Goal: Information Seeking & Learning: Compare options

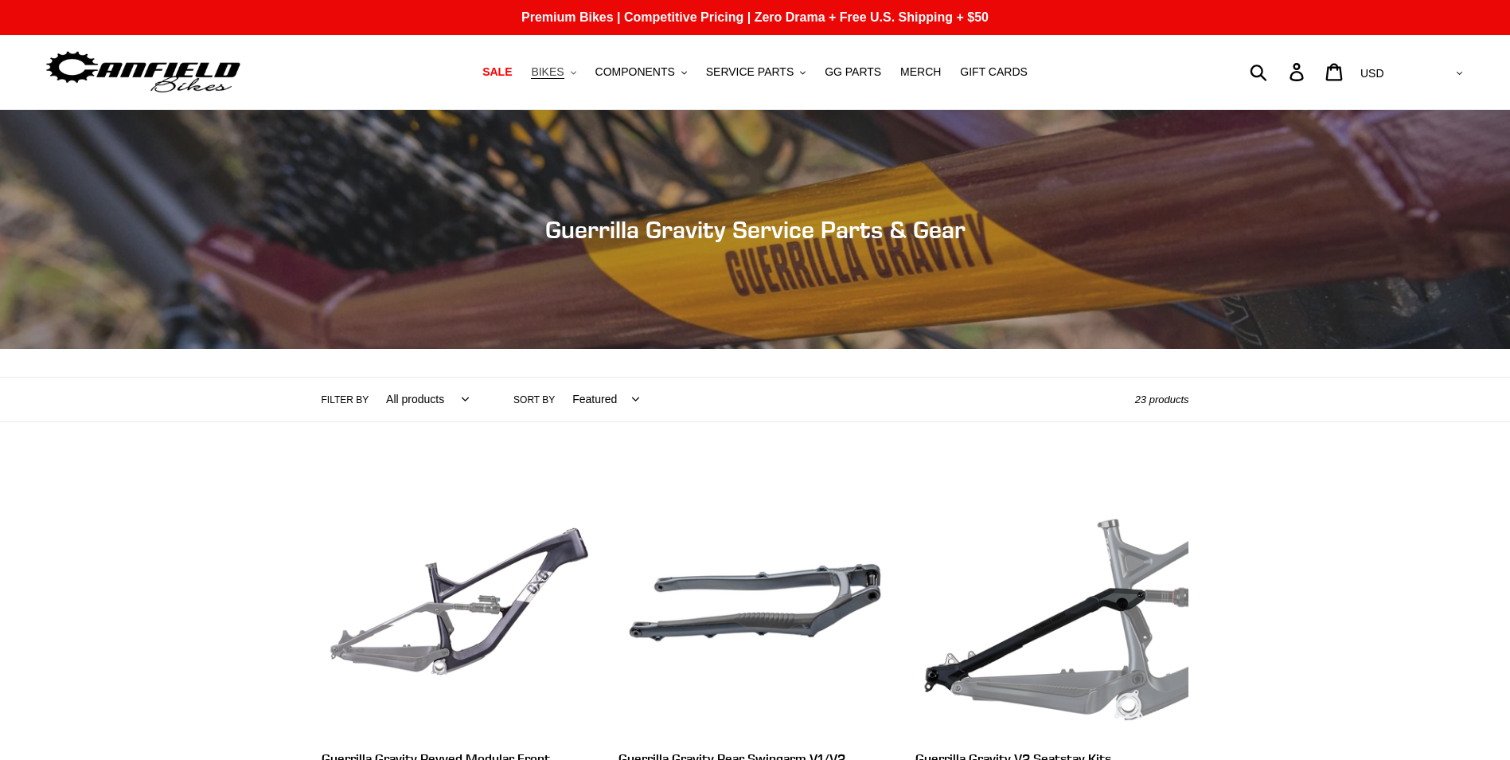
click at [564, 65] on span "BIKES" at bounding box center [547, 72] width 33 height 14
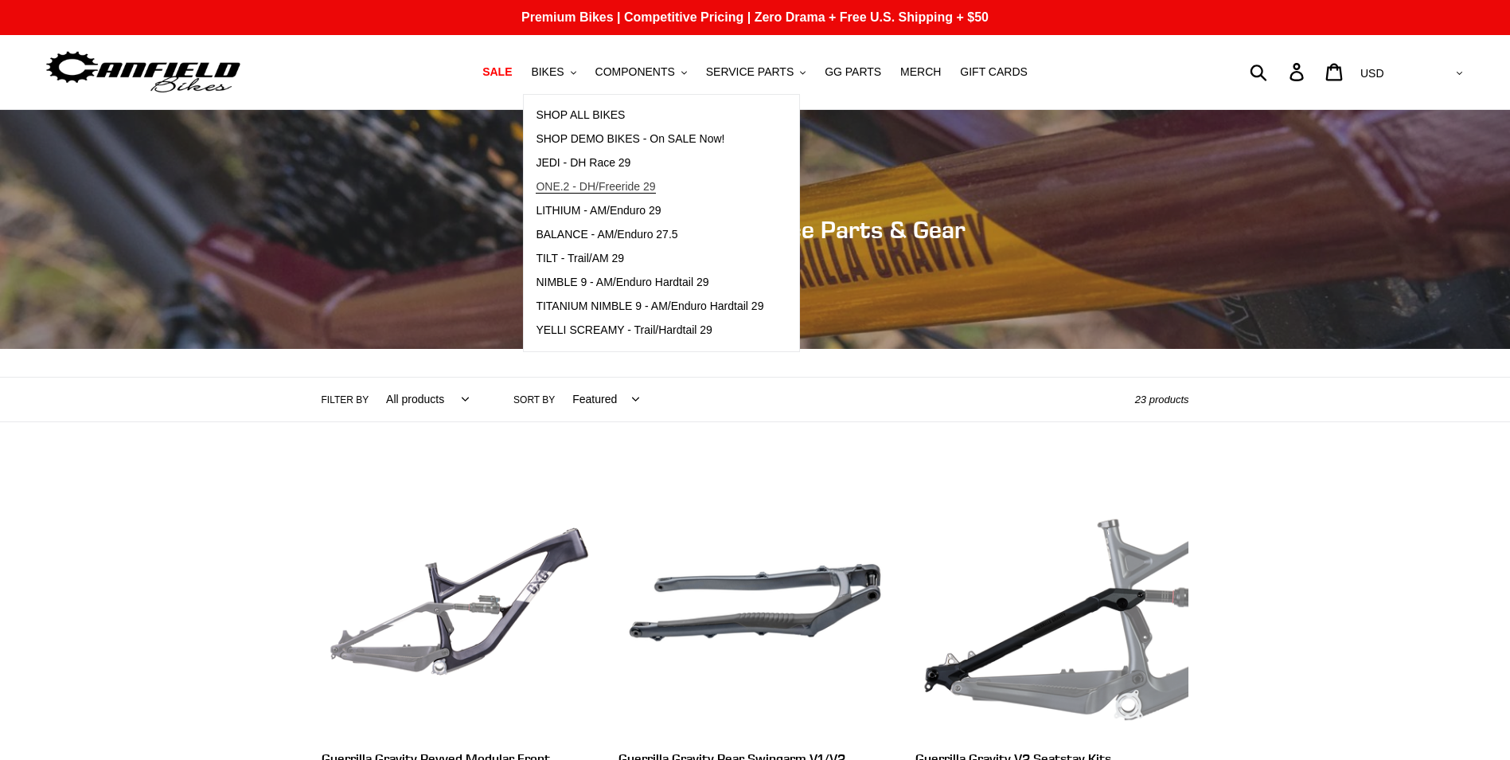
click at [582, 190] on span "ONE.2 - DH/Freeride 29" at bounding box center [595, 187] width 119 height 14
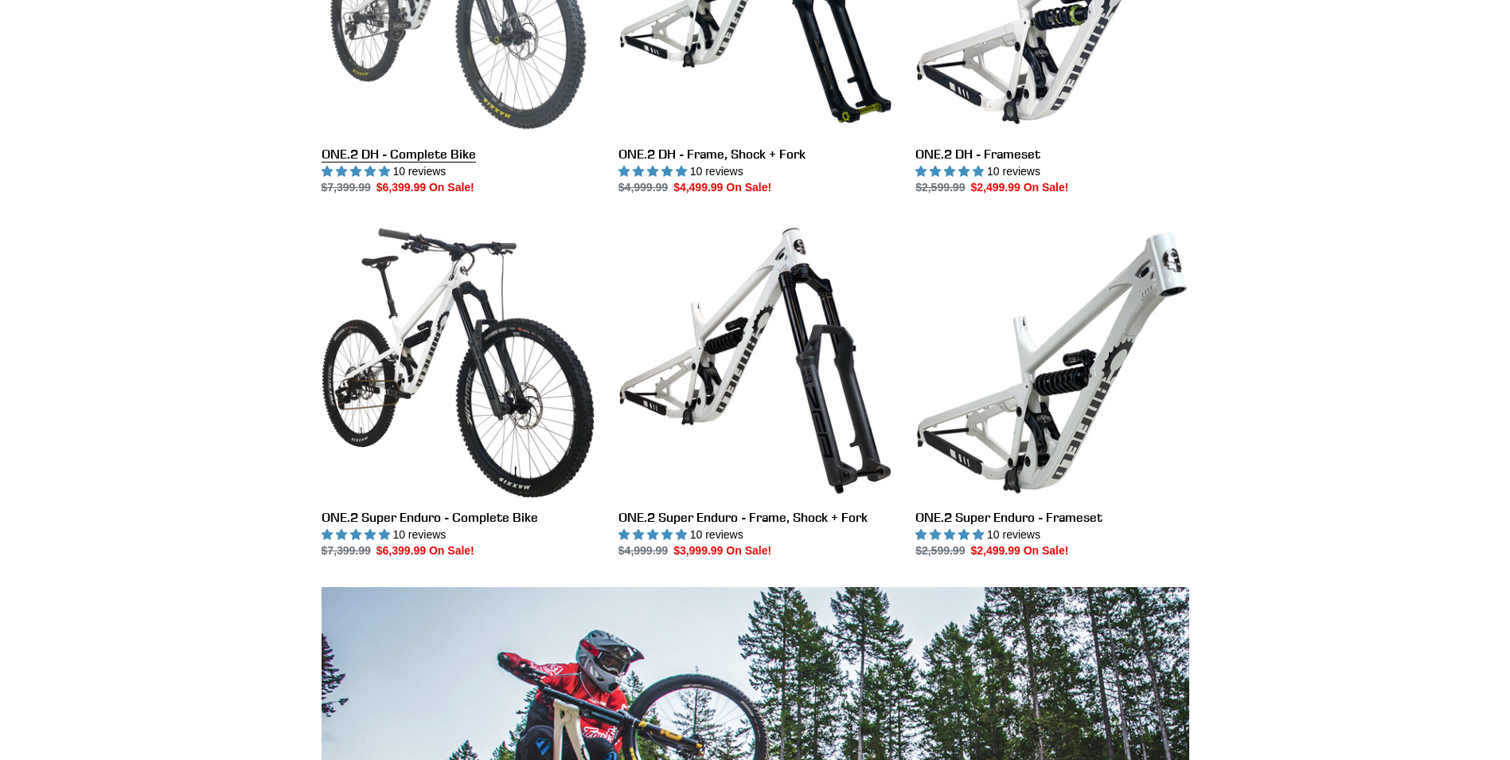
scroll to position [637, 0]
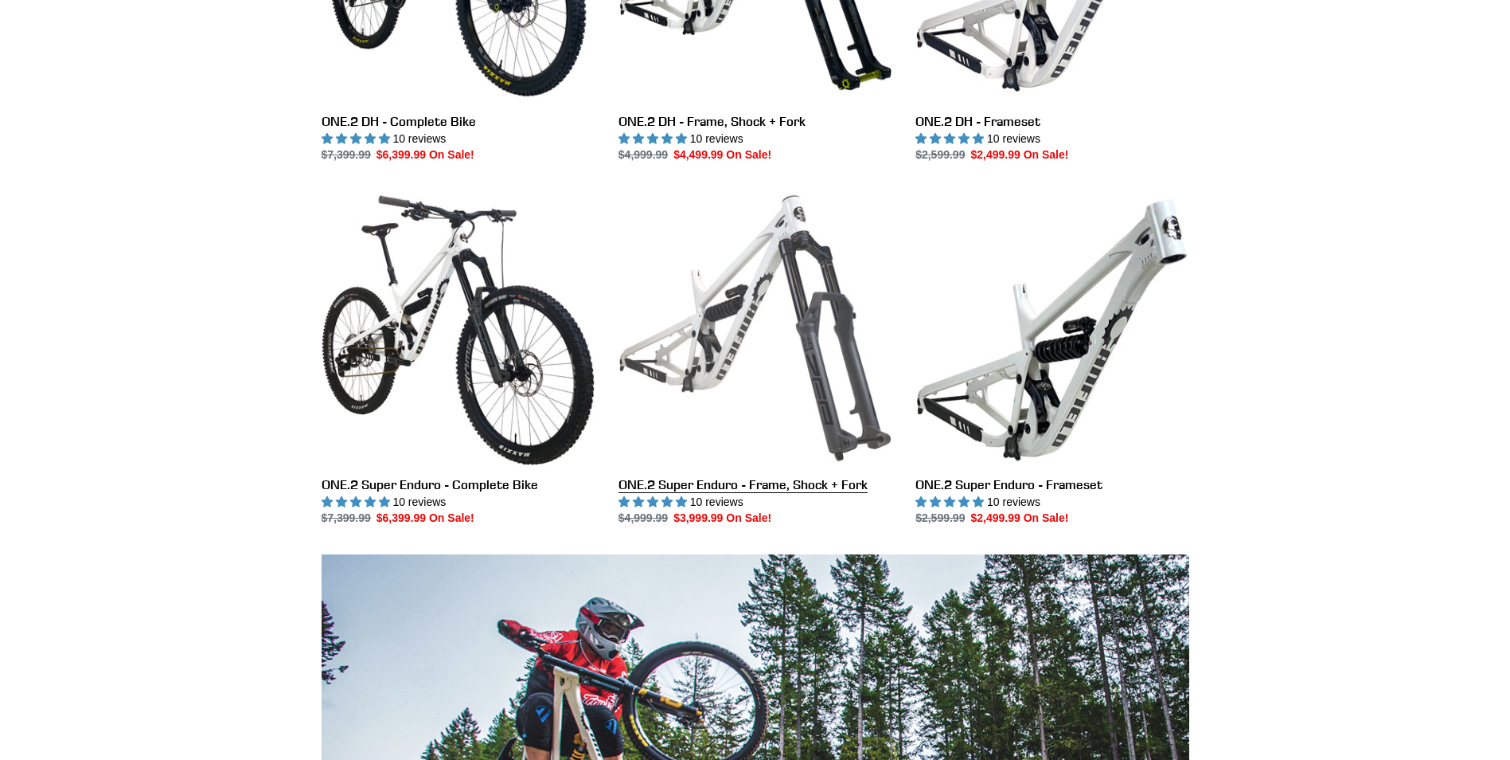
click at [745, 489] on link "ONE.2 Super Enduro - Frame, Shock + Fork" at bounding box center [755, 358] width 273 height 335
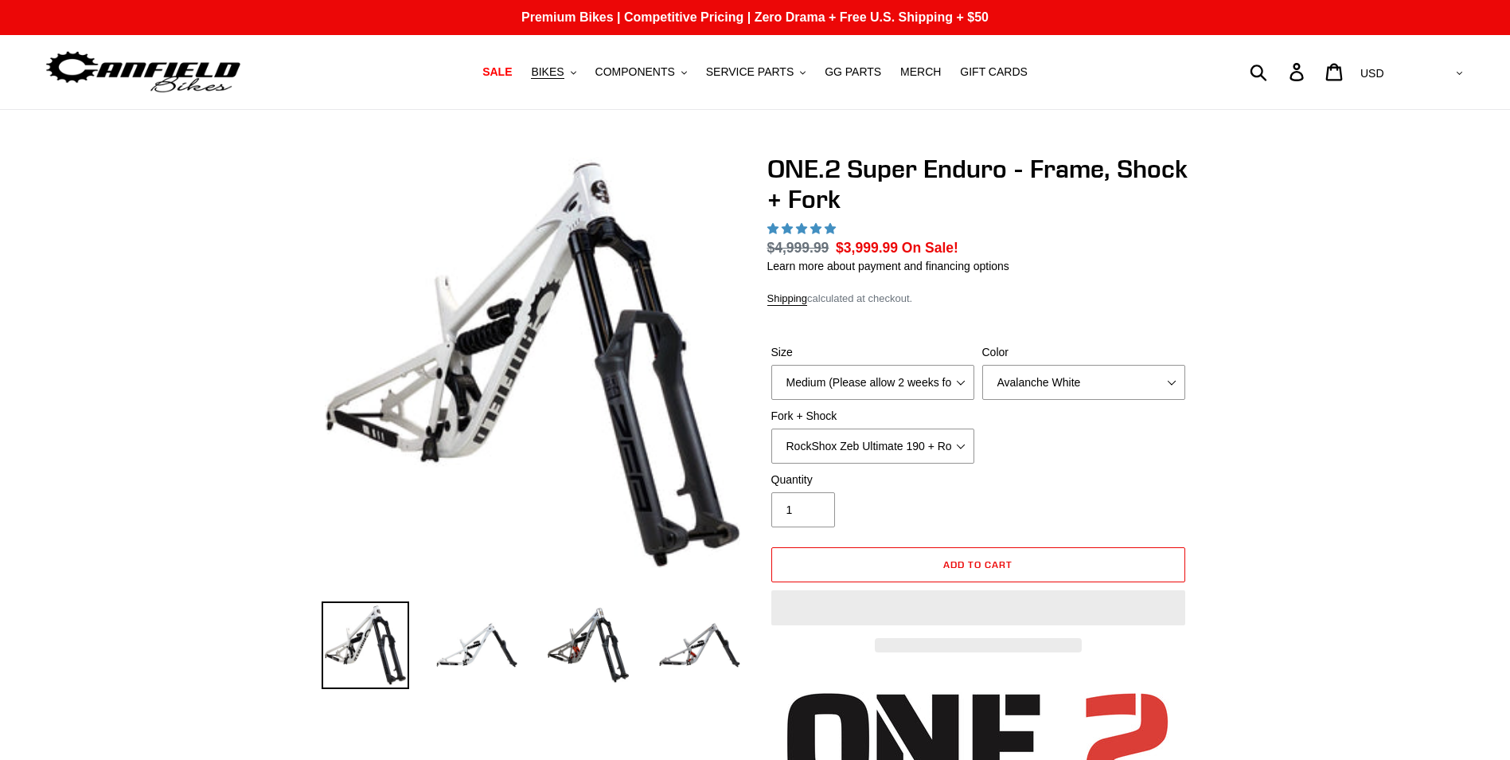
select select "highest-rating"
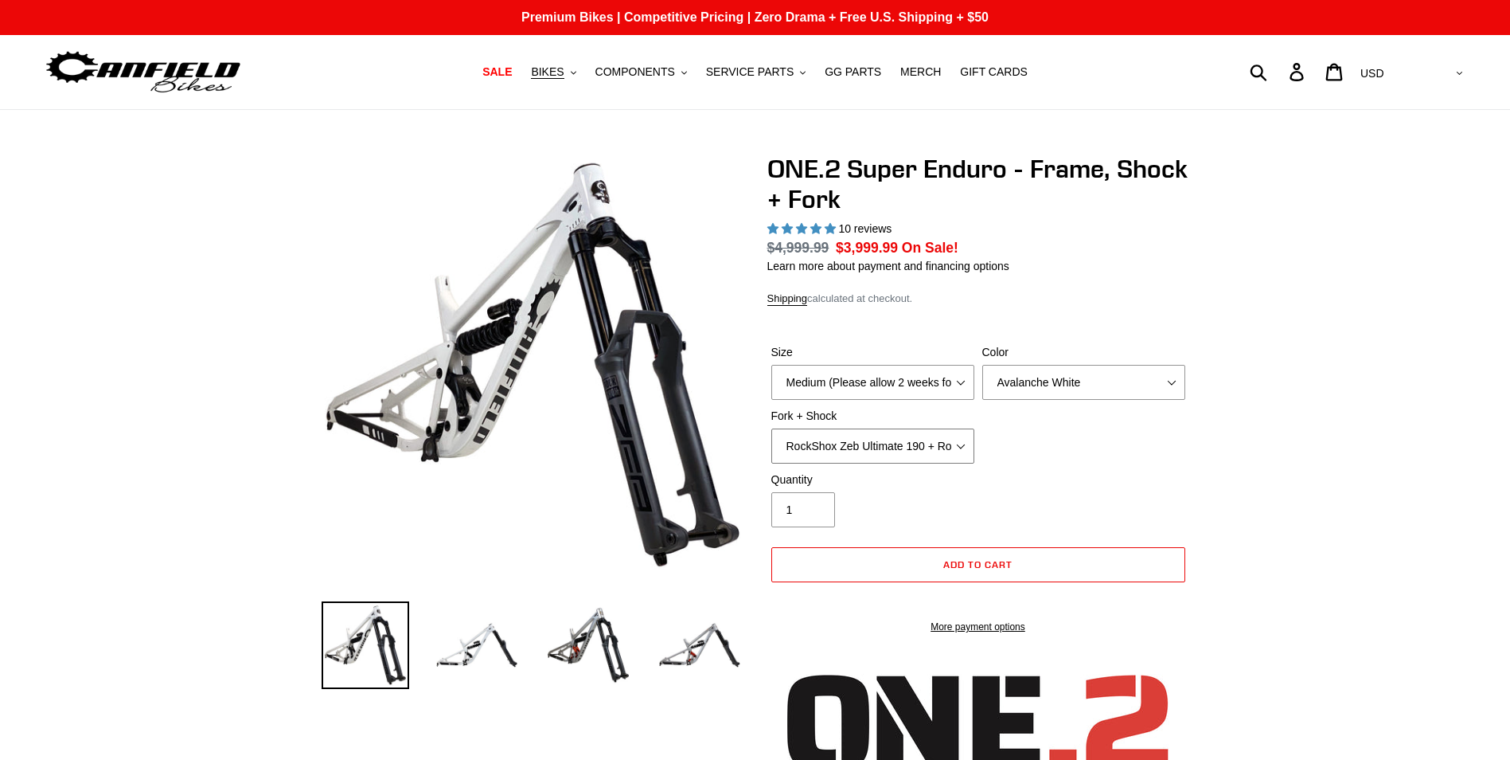
click at [963, 434] on select "RockShox Zeb Ultimate 190 + RockShox Vivid UltDH Coil 250x70" at bounding box center [873, 445] width 203 height 35
click at [772, 428] on select "RockShox Zeb Ultimate 190 + RockShox Vivid UltDH Coil 250x70" at bounding box center [873, 445] width 203 height 35
click at [963, 374] on select "Medium (Please allow 2 weeks for delivery) Large (Sold Out)" at bounding box center [873, 382] width 203 height 35
select select "Large (Sold Out)"
click at [772, 365] on select "Medium (Please allow 2 weeks for delivery) Large (Sold Out)" at bounding box center [873, 382] width 203 height 35
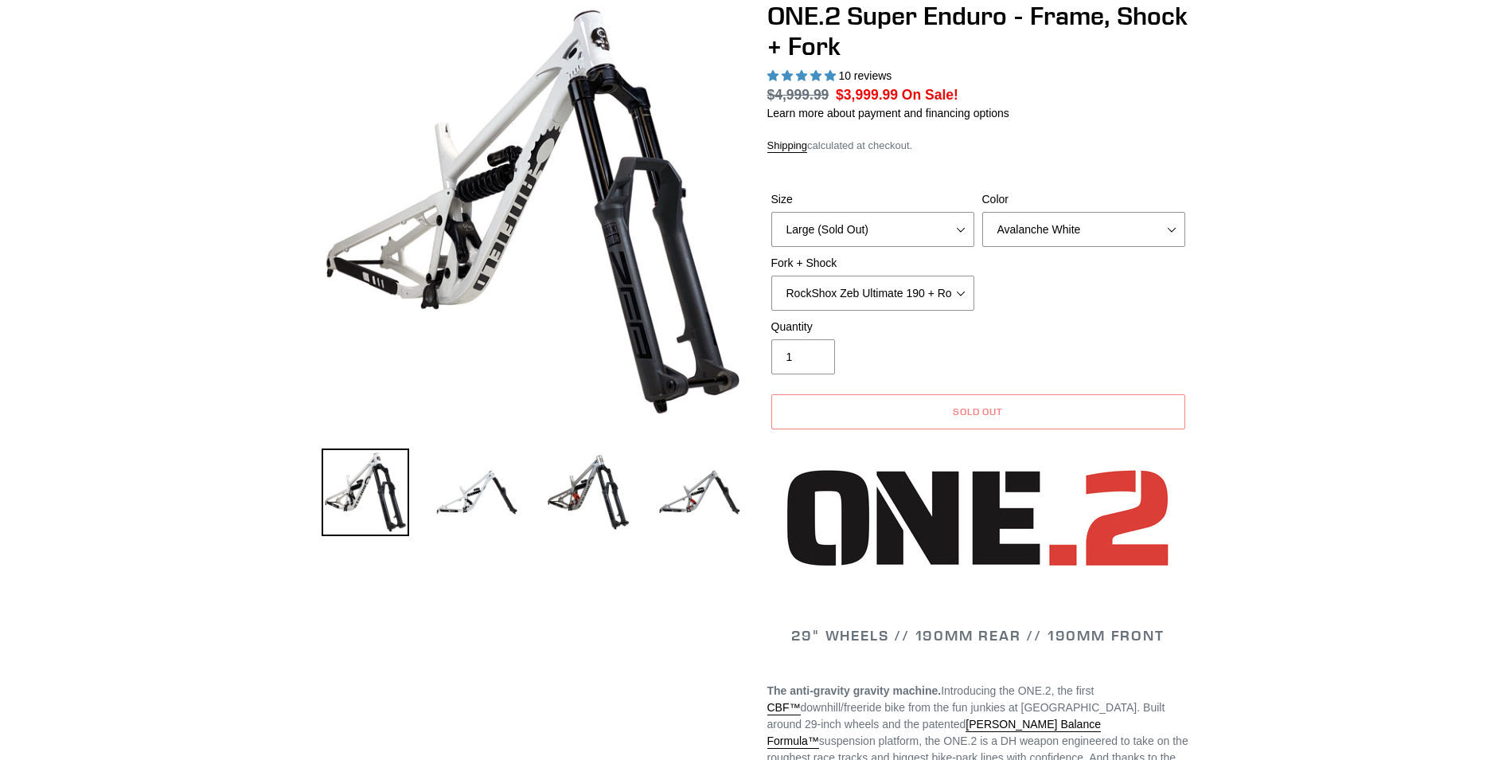
scroll to position [159, 0]
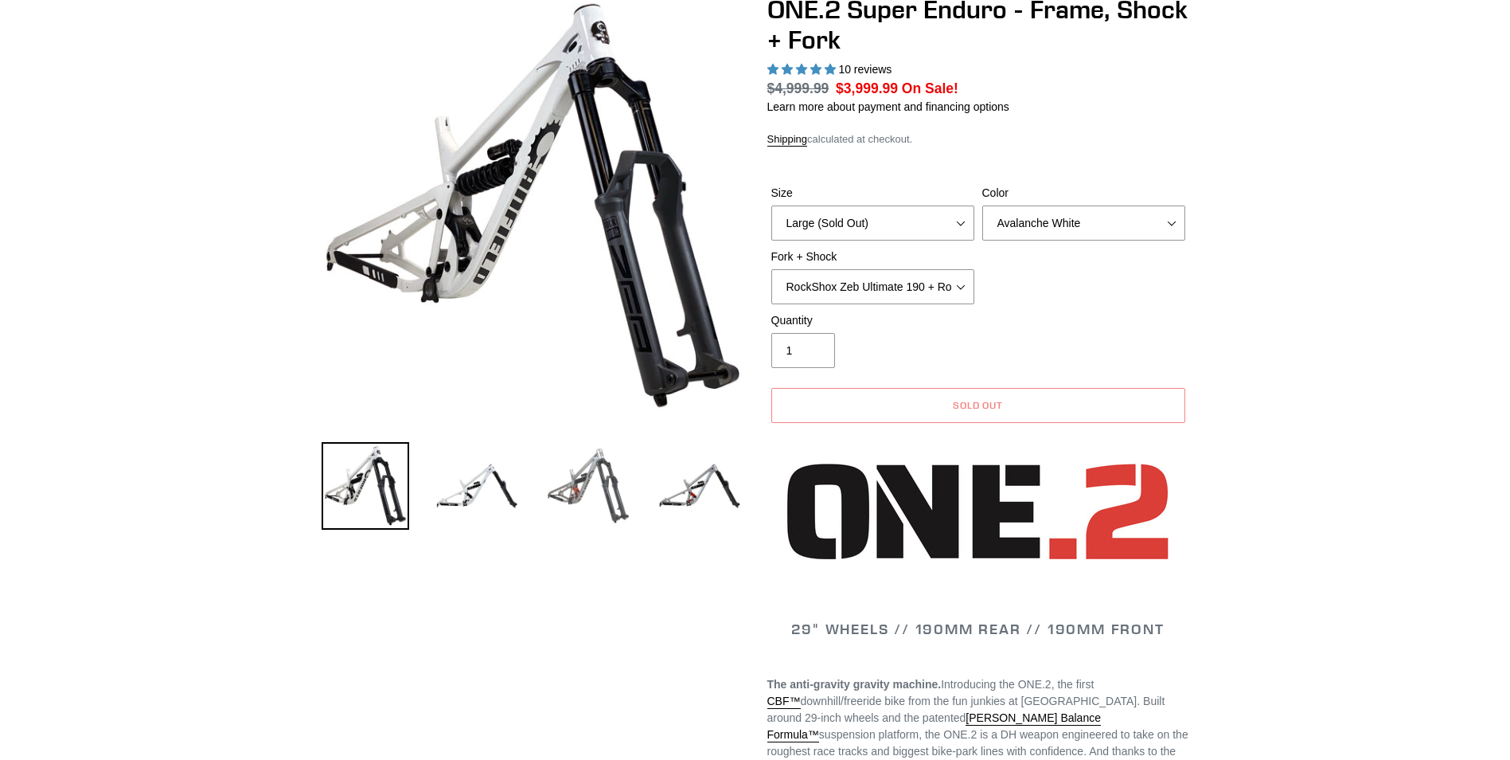
click at [572, 483] on img at bounding box center [589, 486] width 88 height 88
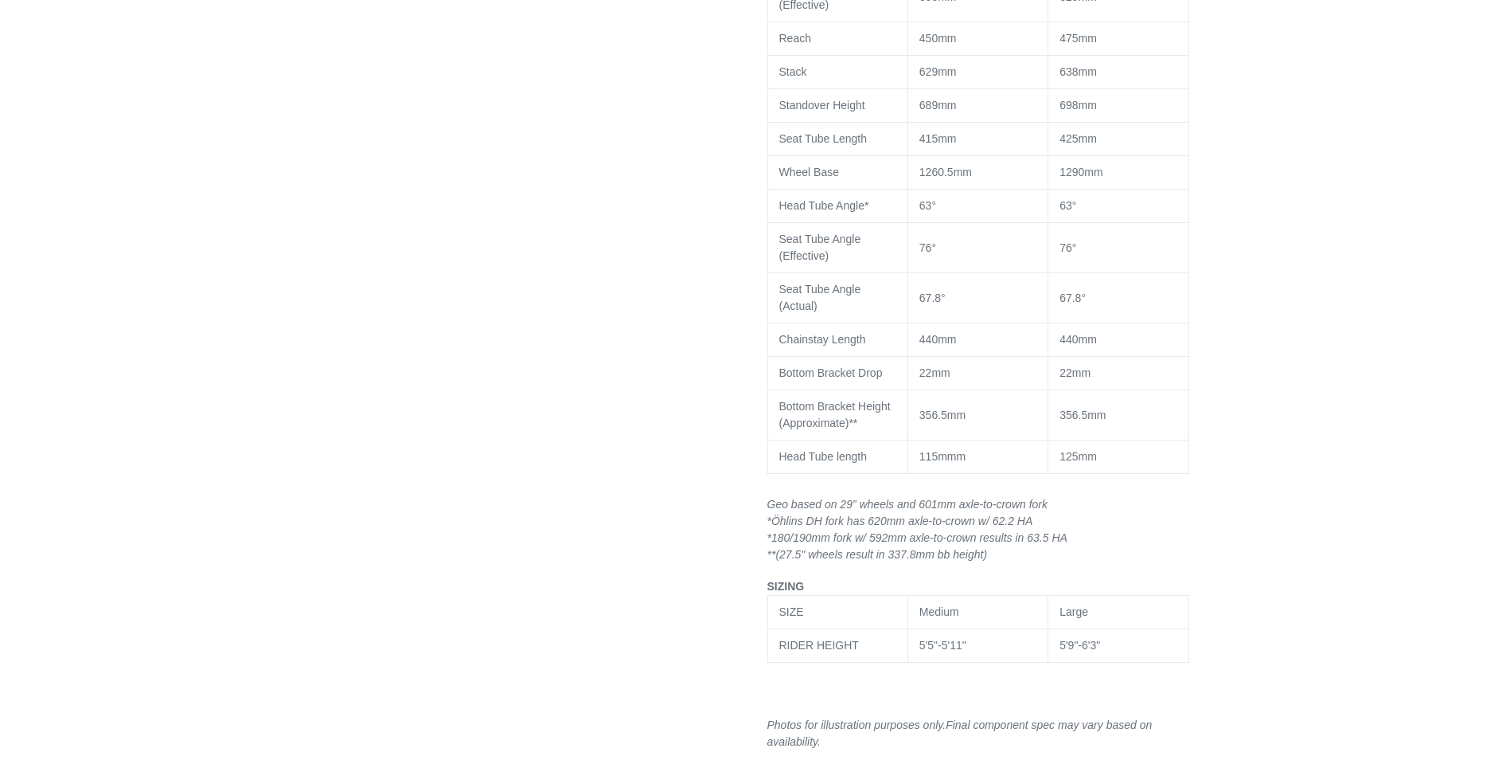
scroll to position [1672, 0]
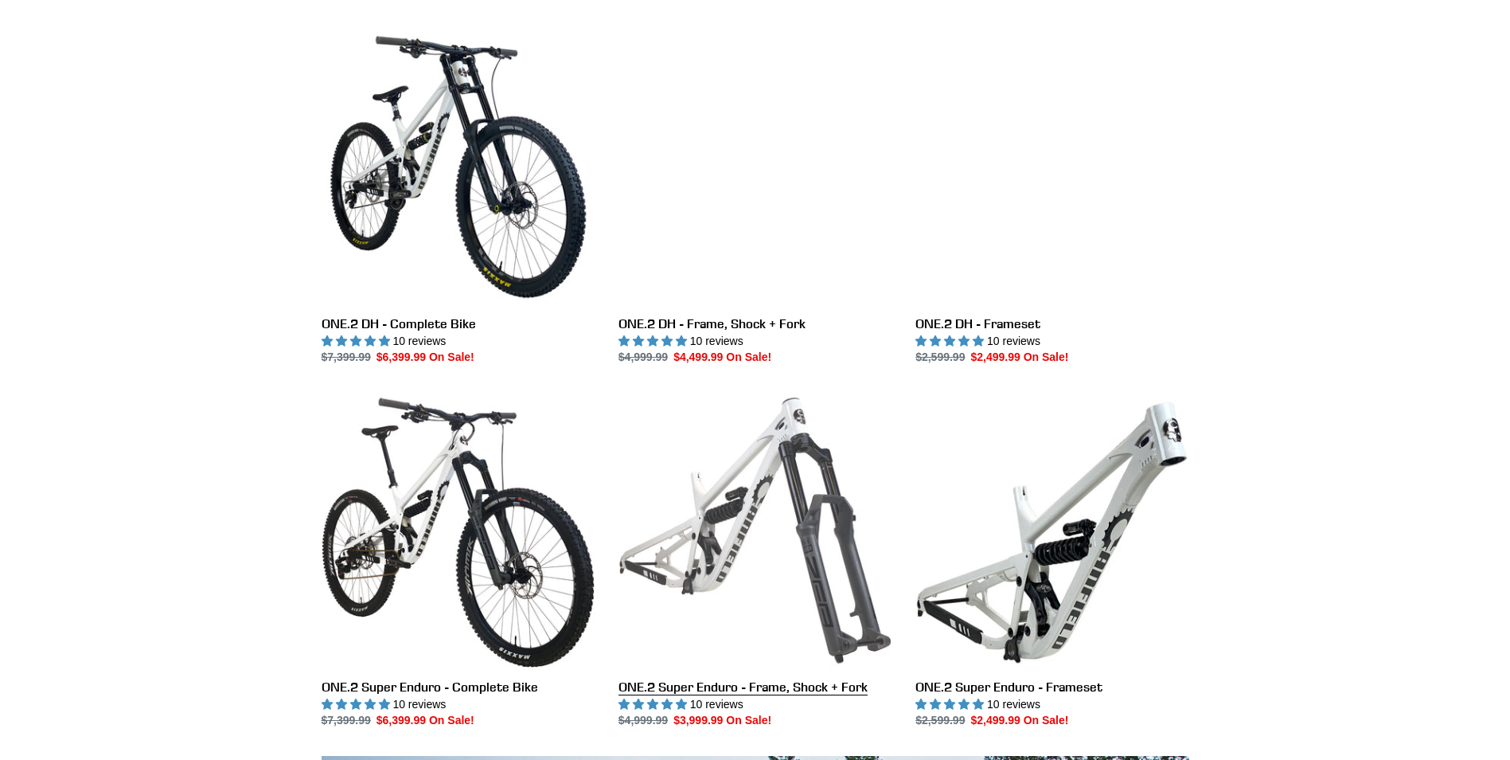
scroll to position [398, 0]
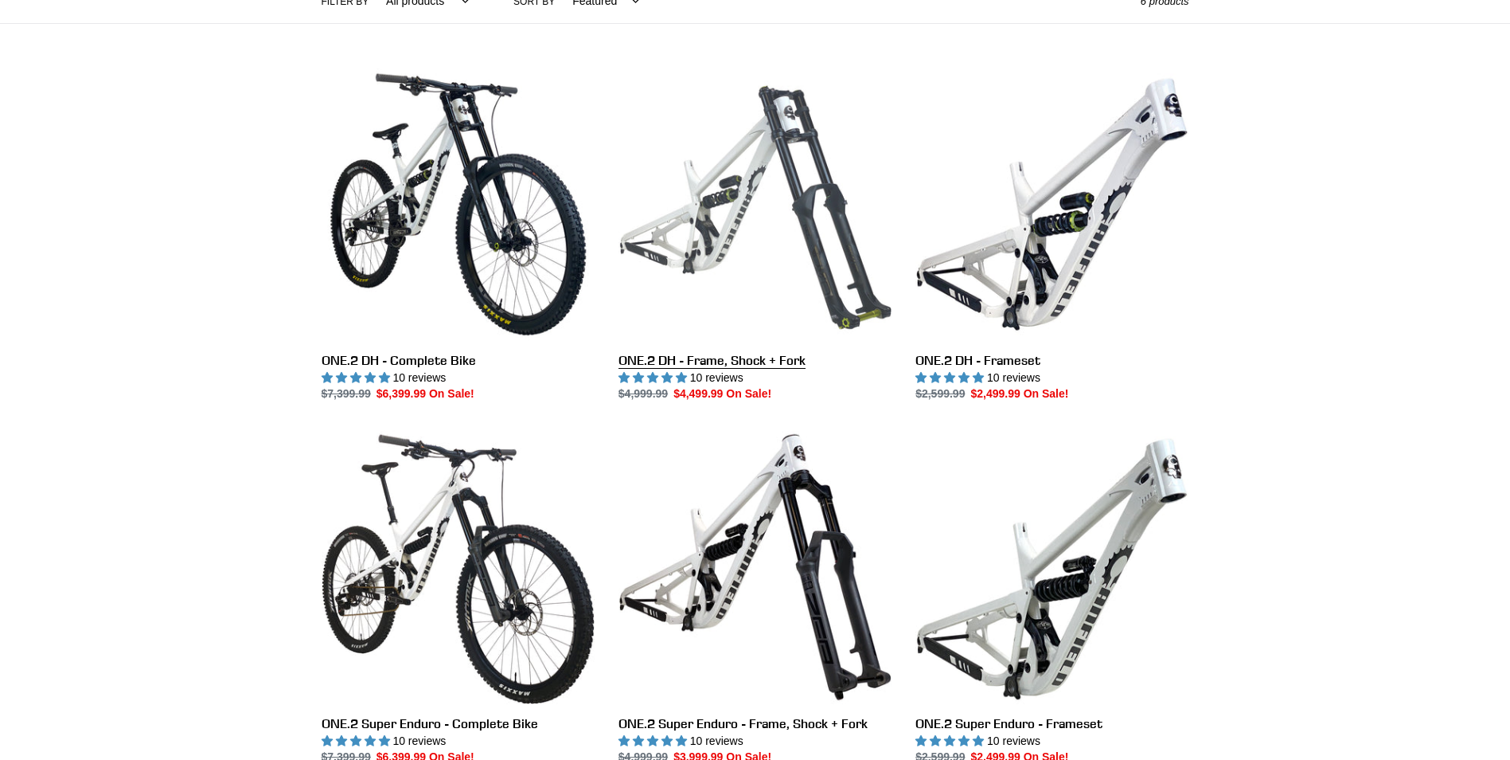
click at [706, 360] on link "ONE.2 DH - Frame, Shock + Fork" at bounding box center [755, 235] width 273 height 335
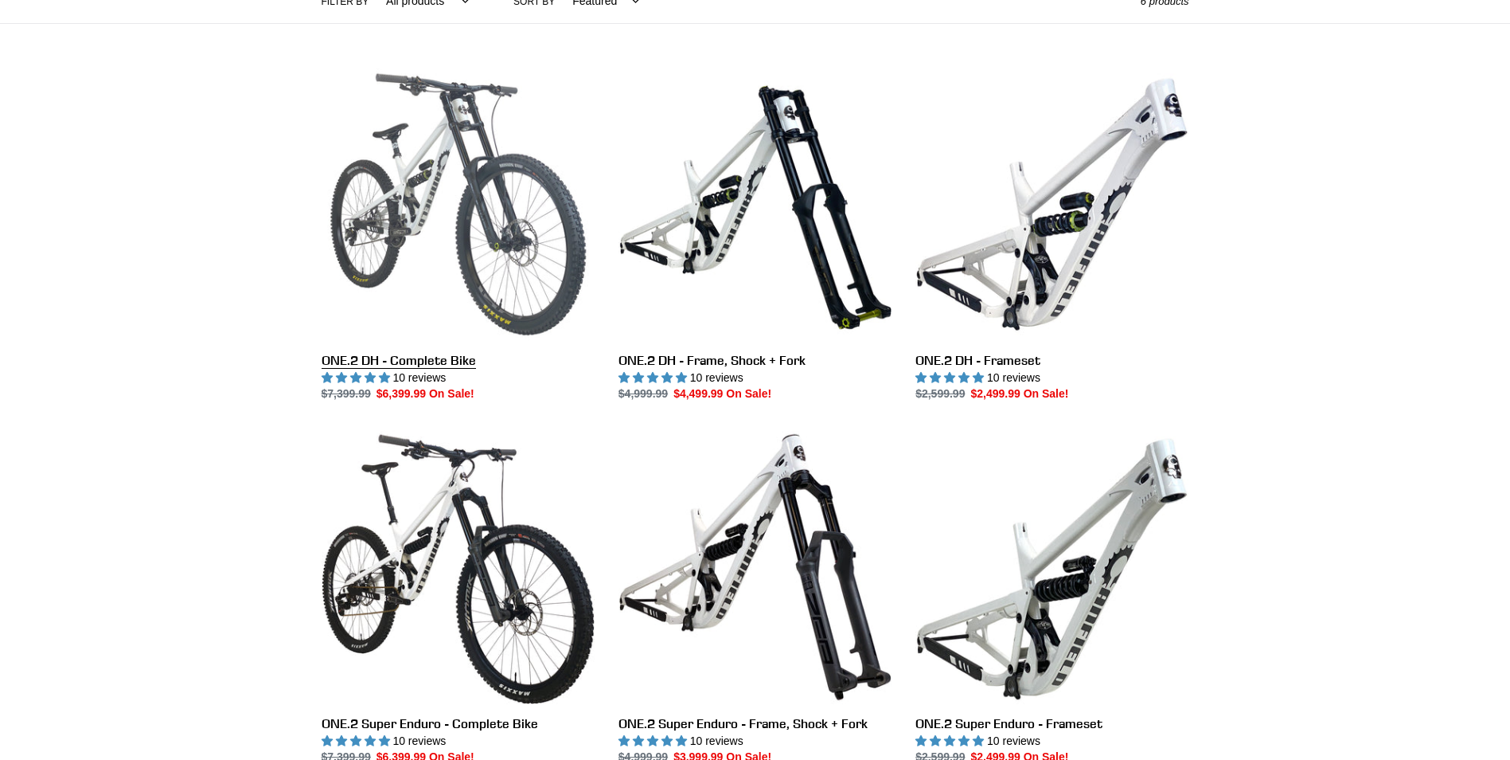
click at [408, 355] on link "ONE.2 DH - Complete Bike" at bounding box center [458, 235] width 273 height 335
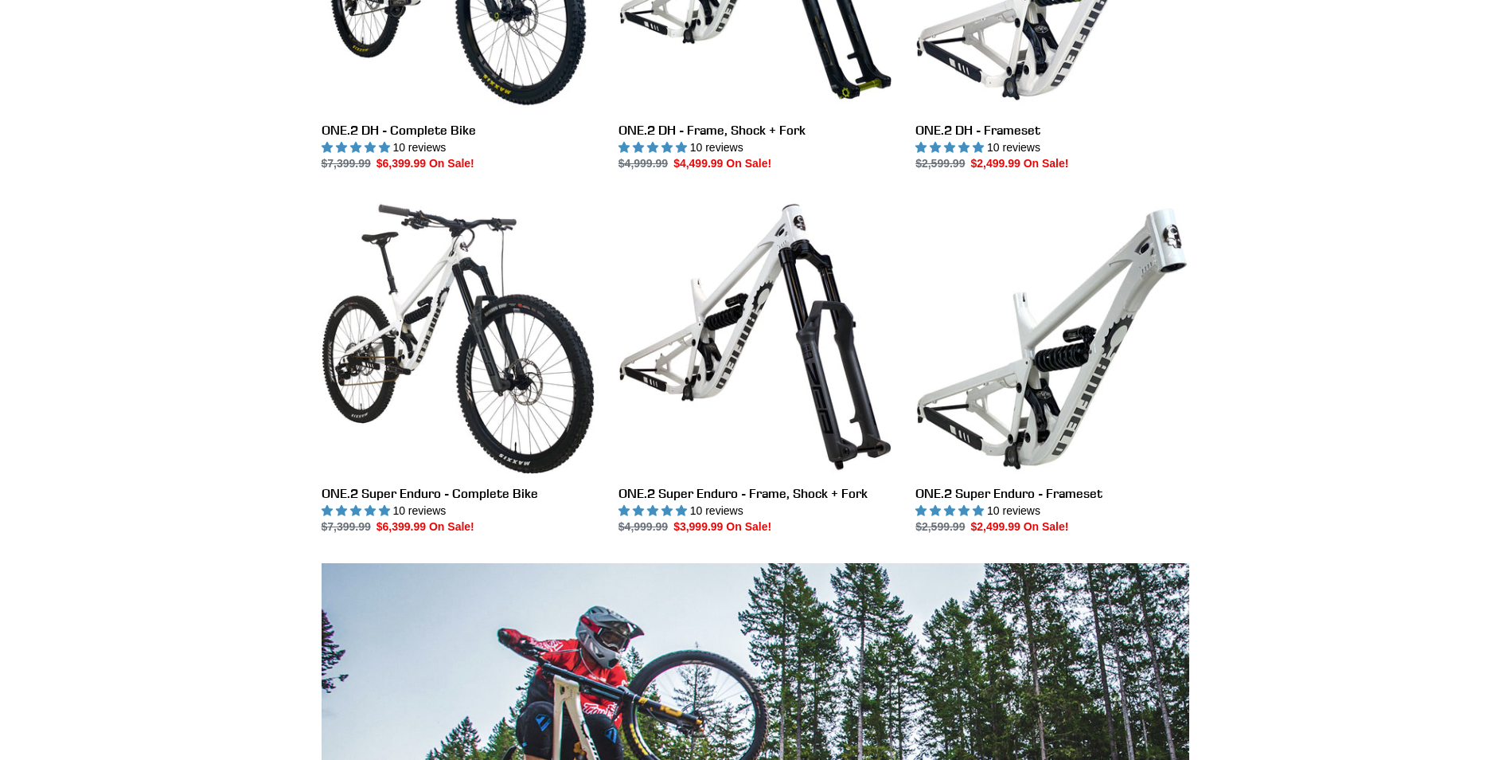
scroll to position [637, 0]
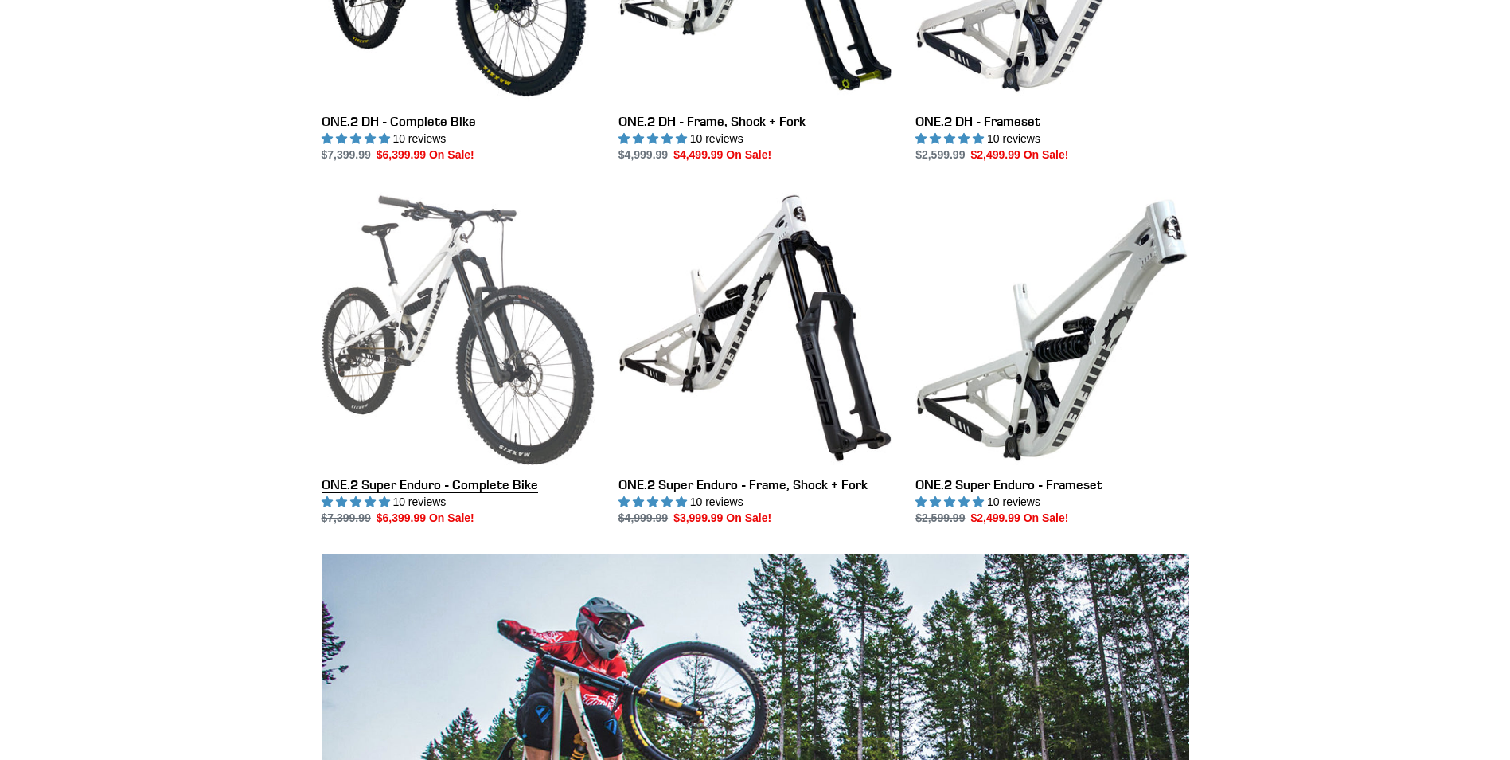
click at [434, 478] on link "ONE.2 Super Enduro - Complete Bike" at bounding box center [458, 358] width 273 height 335
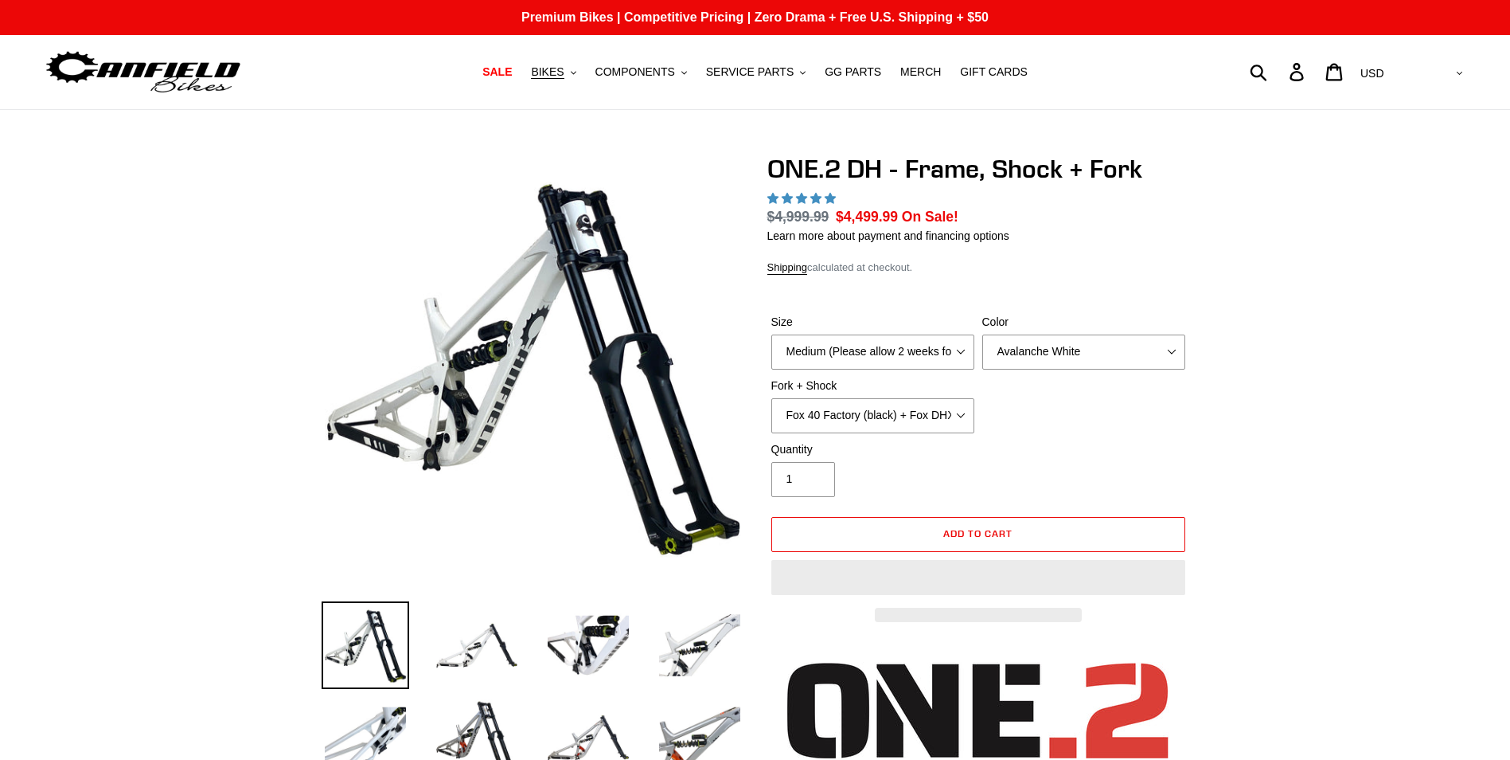
select select "highest-rating"
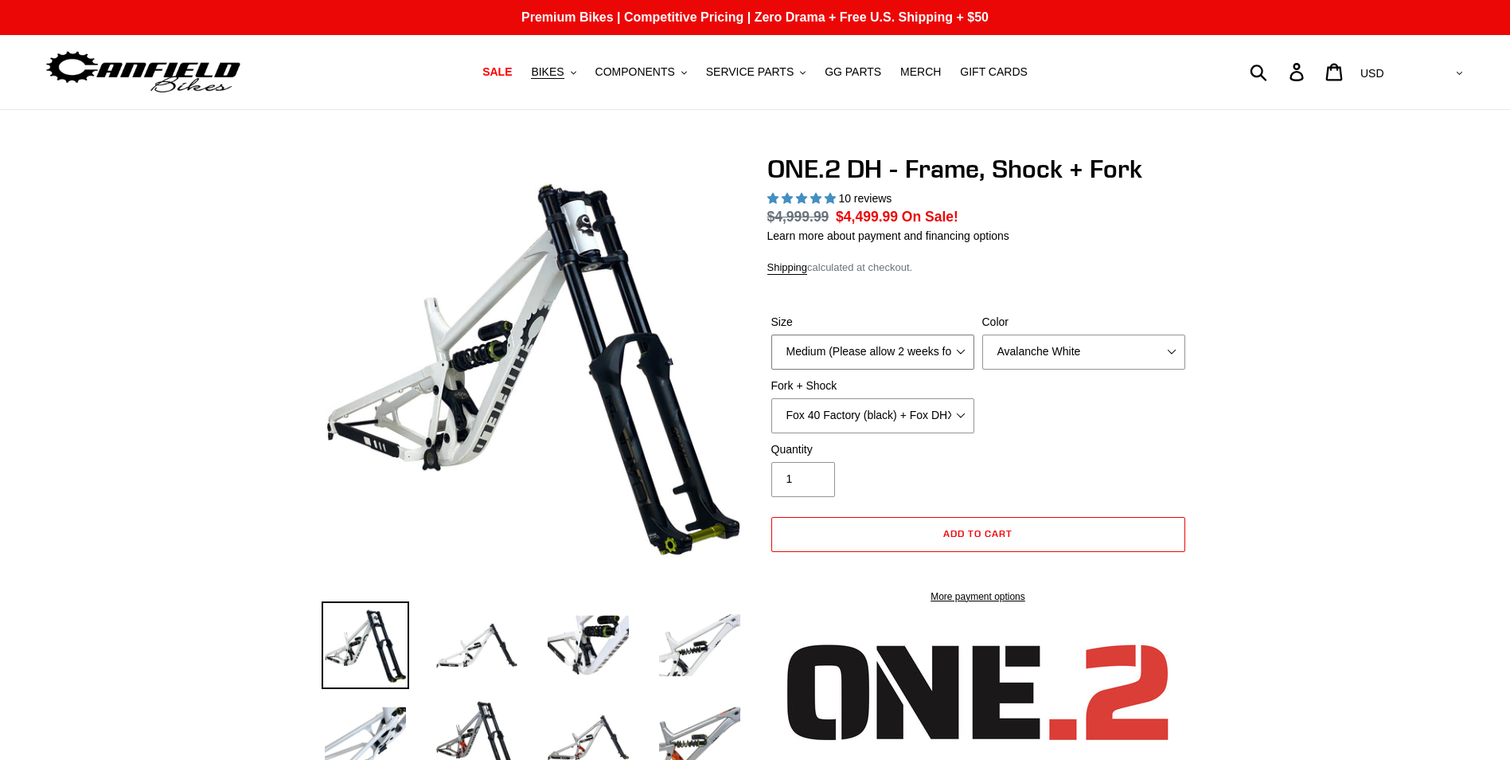
click at [955, 353] on select "Medium (Please allow 2 weeks for delivery) Large (Sold Out)" at bounding box center [873, 351] width 203 height 35
click at [1087, 430] on div "Size Medium (Please allow 2 weeks for delivery) Large (Sold Out) Color Avalanch…" at bounding box center [979, 377] width 422 height 127
click at [962, 420] on select "Fox 40 Factory (black) + Fox DHX2 250x75 Fox 40 Factory (orange) + Fox DHX2 250…" at bounding box center [873, 415] width 203 height 35
select select "RockShox BoXXer Ultimate 35mm (red) + RockShox Vivid DH Coil"
click at [772, 398] on select "Fox 40 Factory (black) + Fox DHX2 250x75 Fox 40 Factory (orange) + Fox DHX2 250…" at bounding box center [873, 415] width 203 height 35
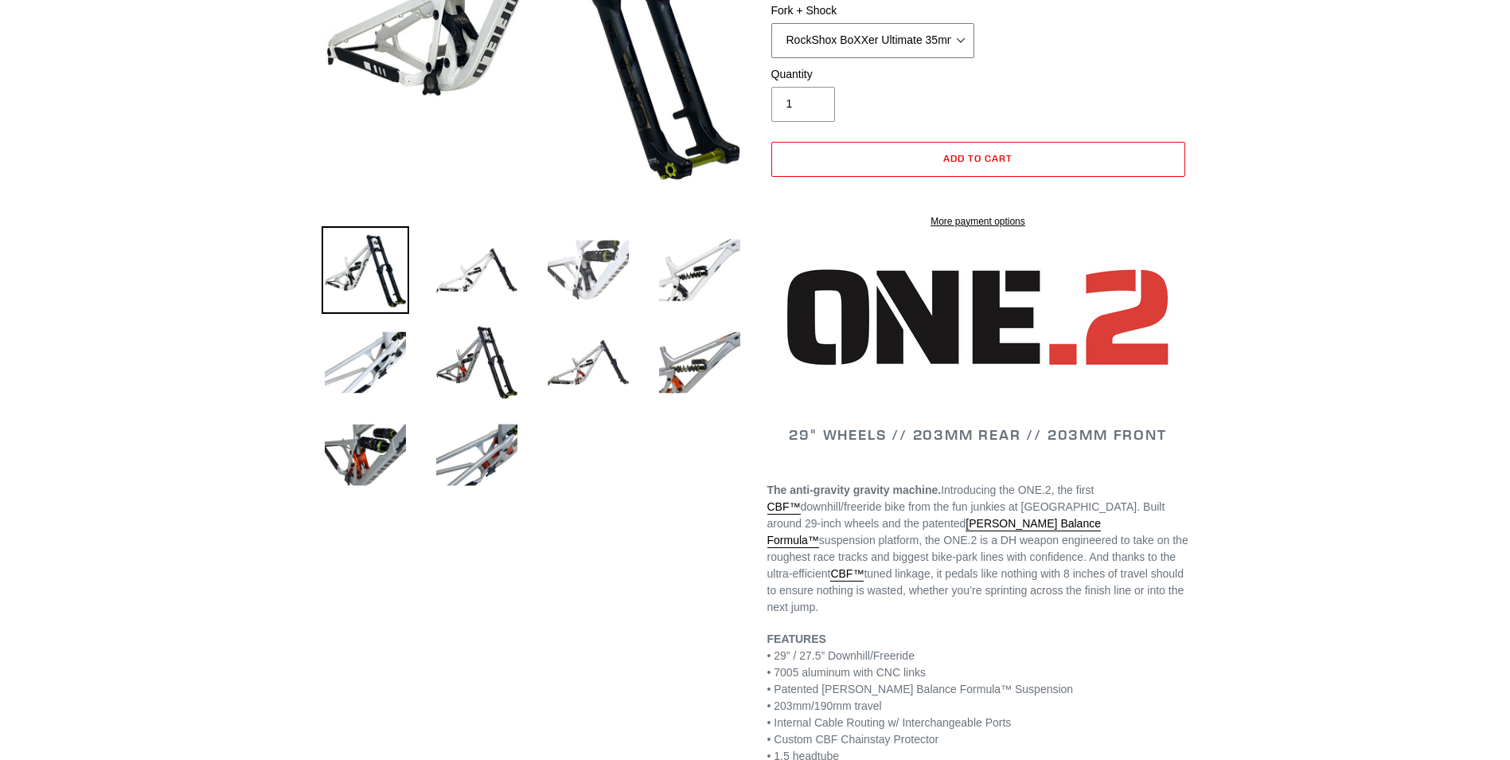
scroll to position [478, 0]
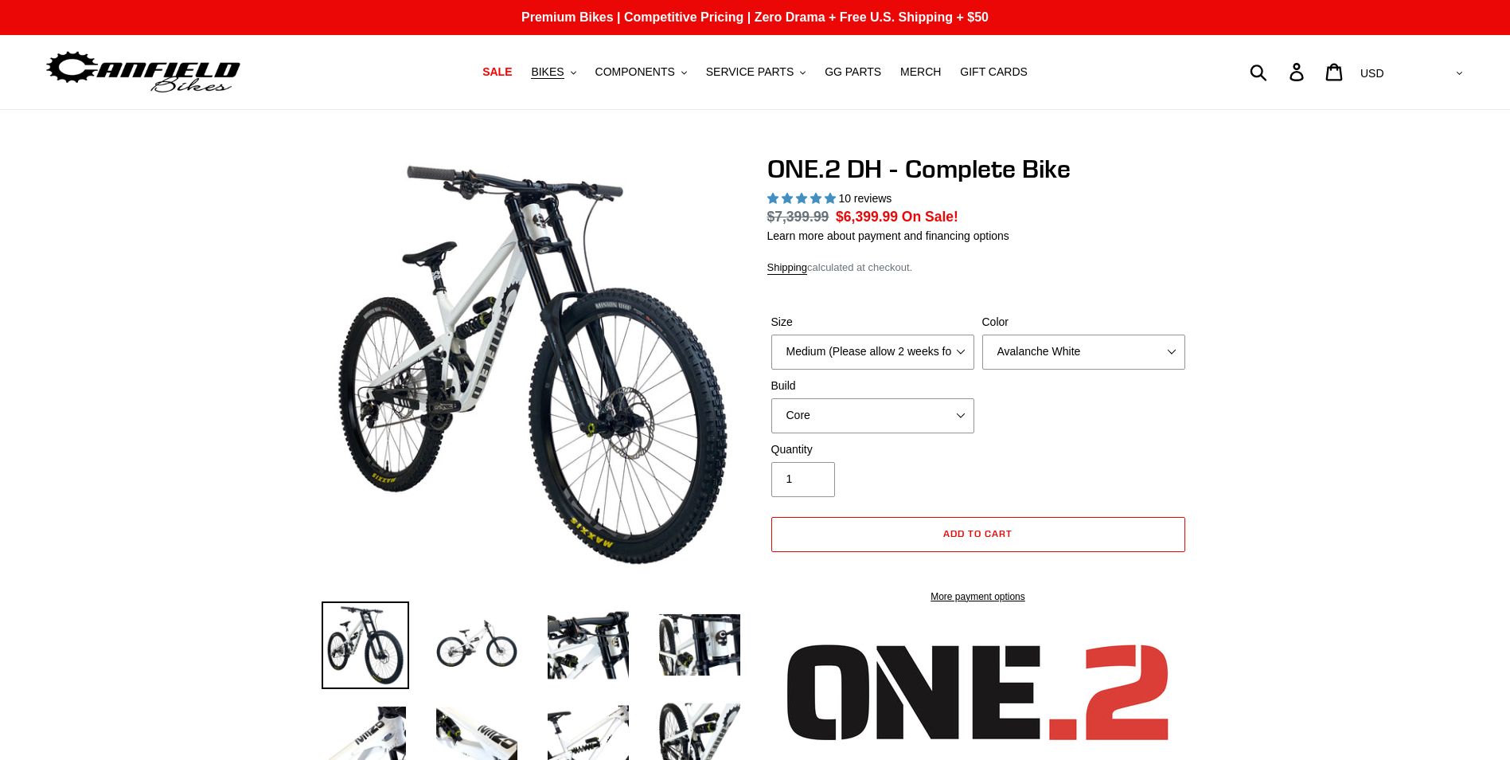
select select "highest-rating"
click at [952, 349] on select "Medium (Please allow 2 weeks for delivery) Large (Sold Out)" at bounding box center [873, 351] width 203 height 35
select select "Large (Sold Out)"
click at [772, 334] on select "Medium (Please allow 2 weeks for delivery) Large (Sold Out)" at bounding box center [873, 351] width 203 height 35
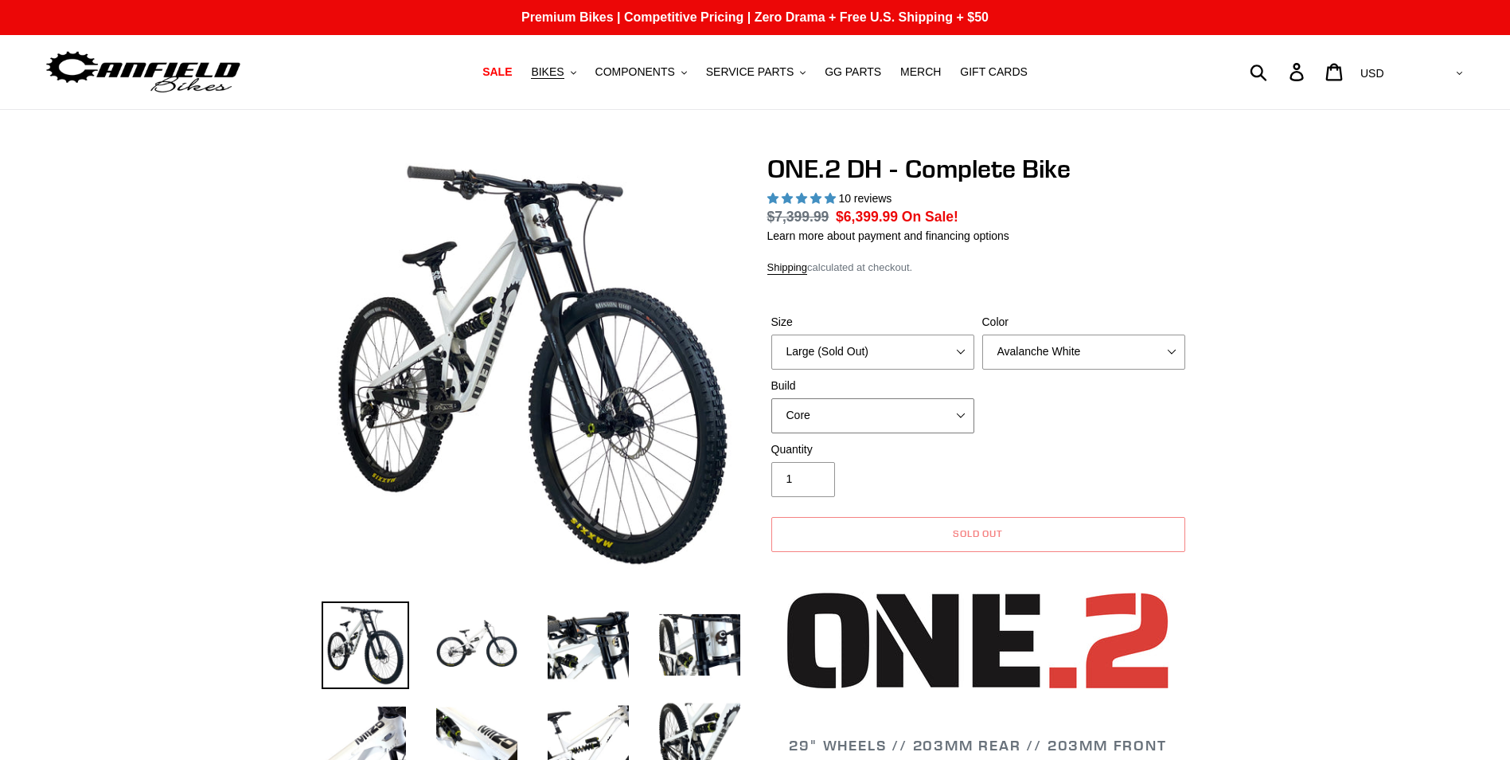
click at [948, 415] on select "Core Pro" at bounding box center [873, 415] width 203 height 35
select select "Pro"
click at [772, 398] on select "Core Pro" at bounding box center [873, 415] width 203 height 35
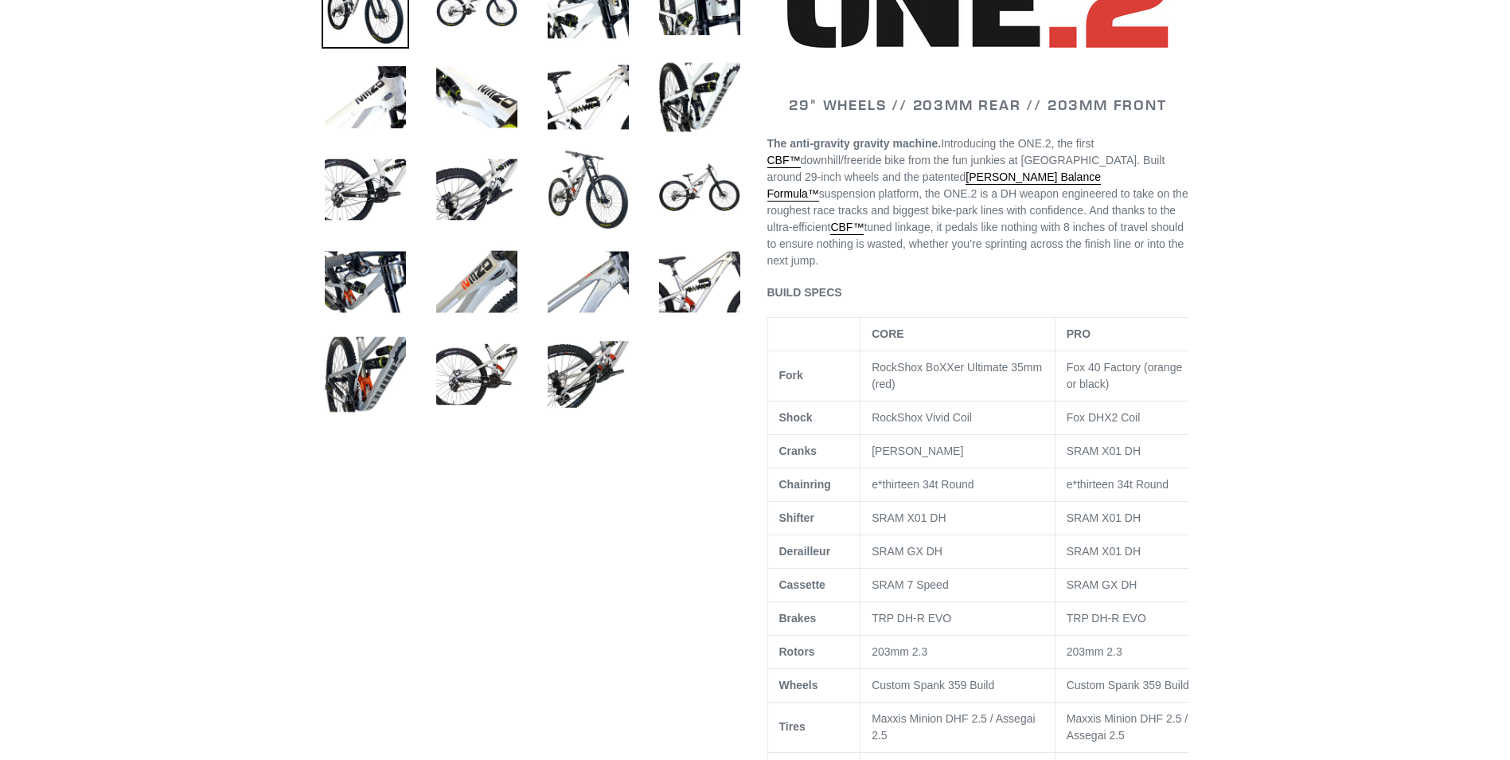
scroll to position [717, 0]
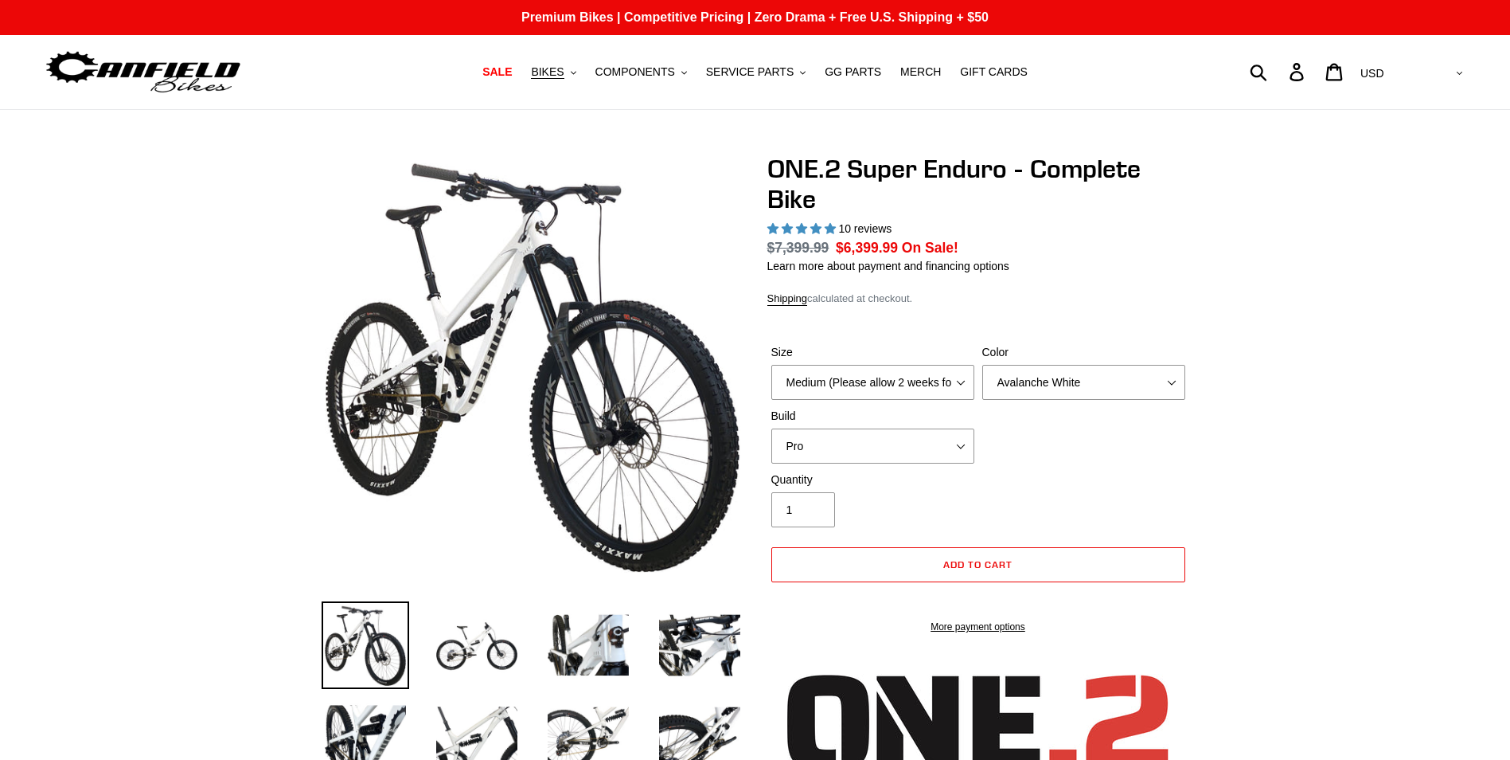
select select "highest-rating"
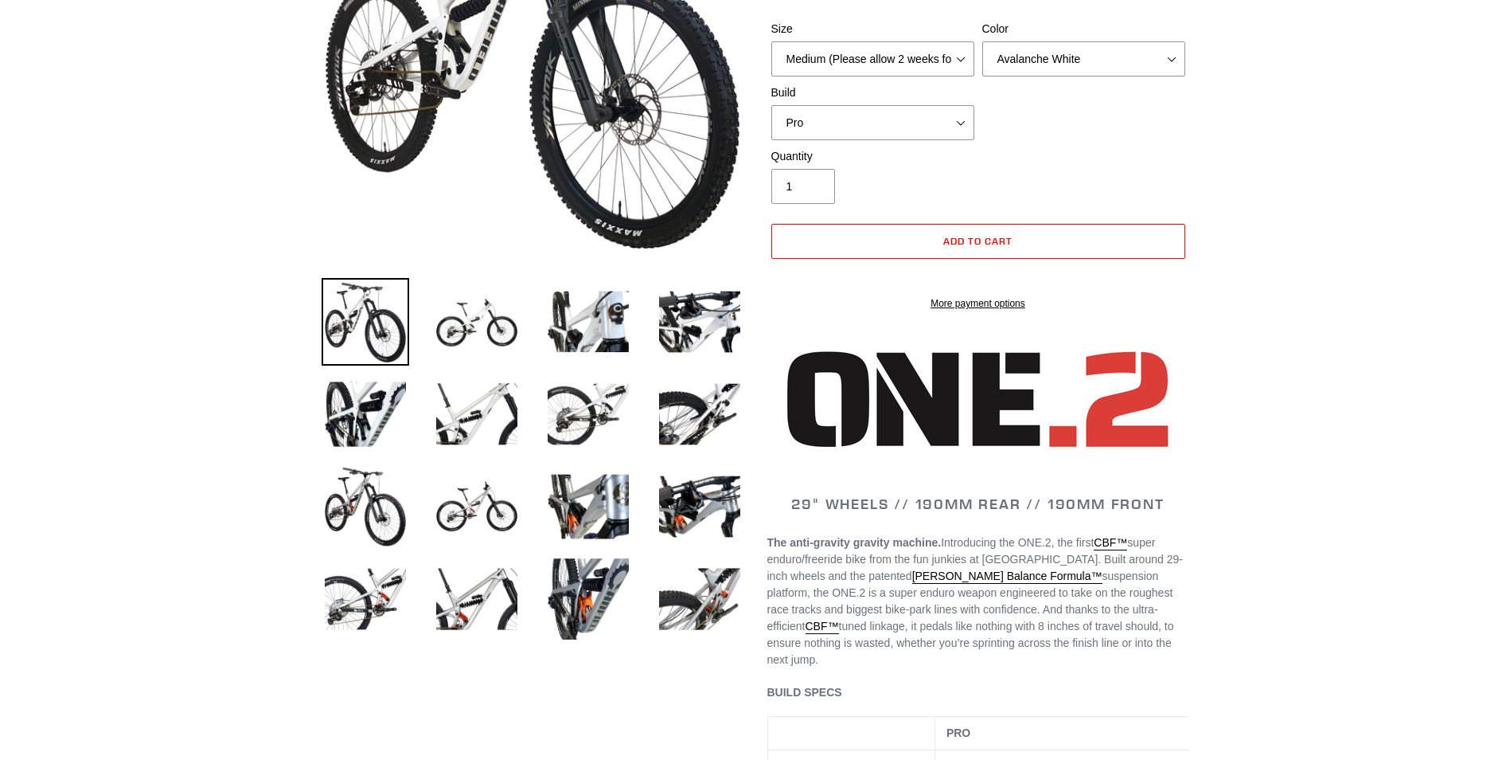
scroll to position [318, 0]
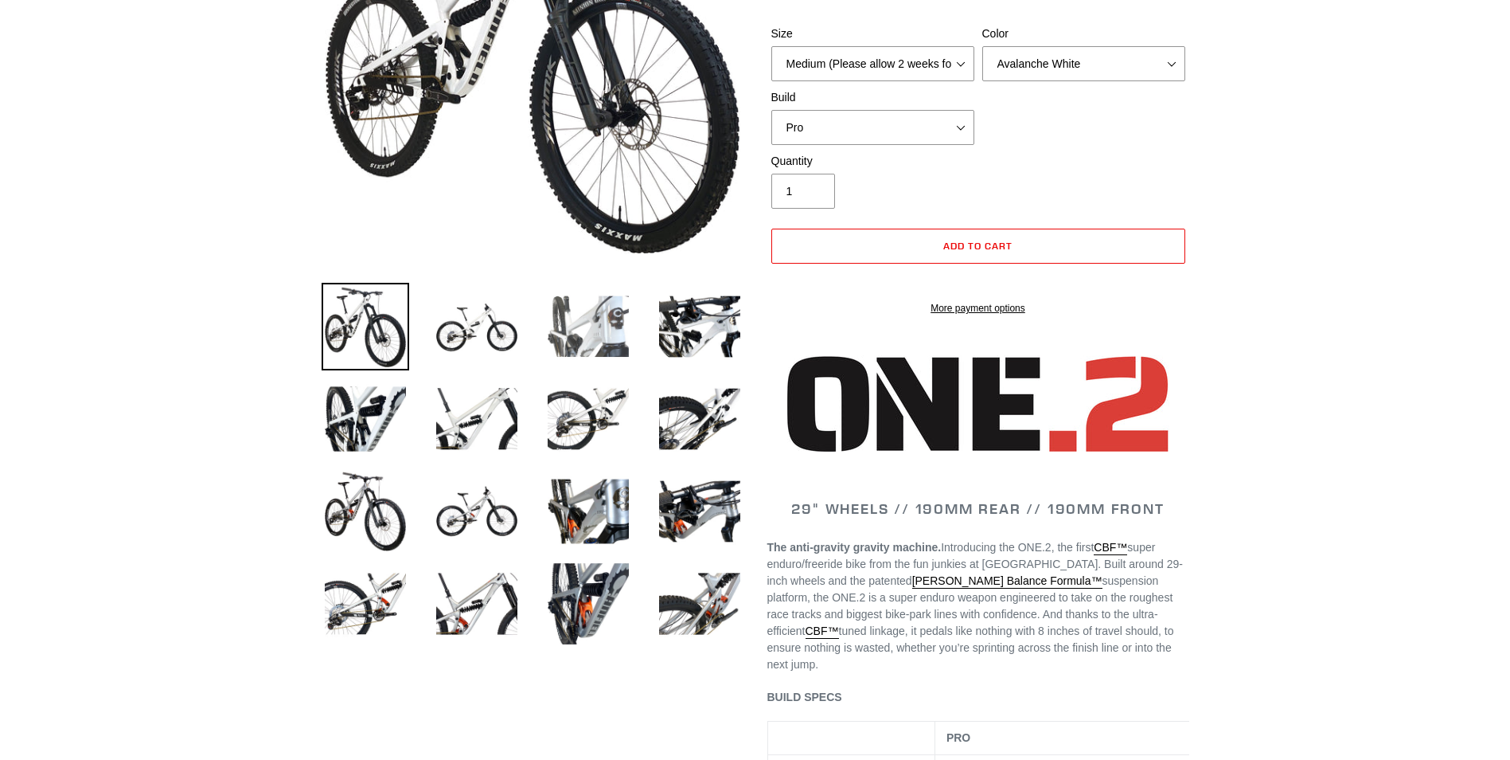
click at [619, 317] on img at bounding box center [589, 327] width 88 height 88
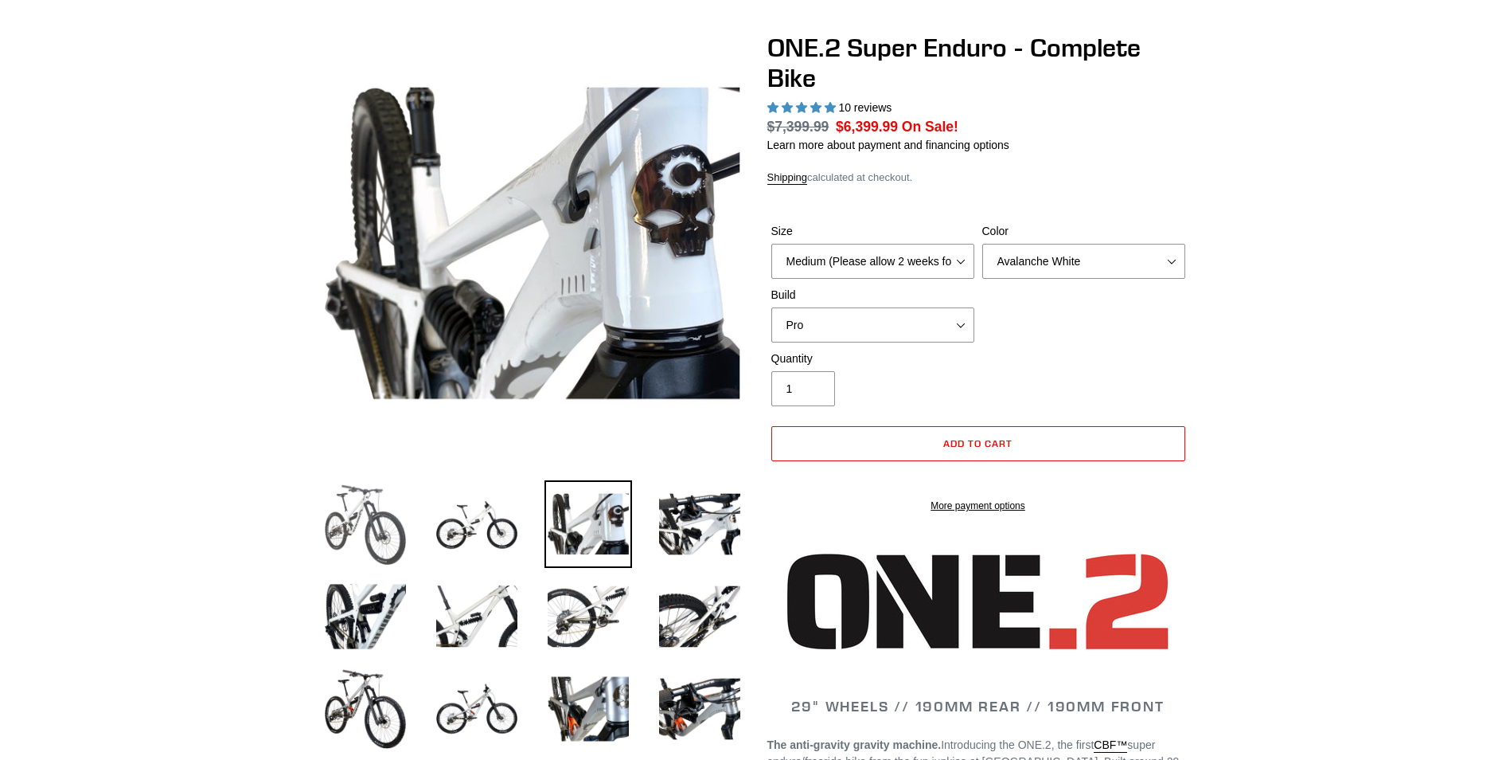
scroll to position [80, 0]
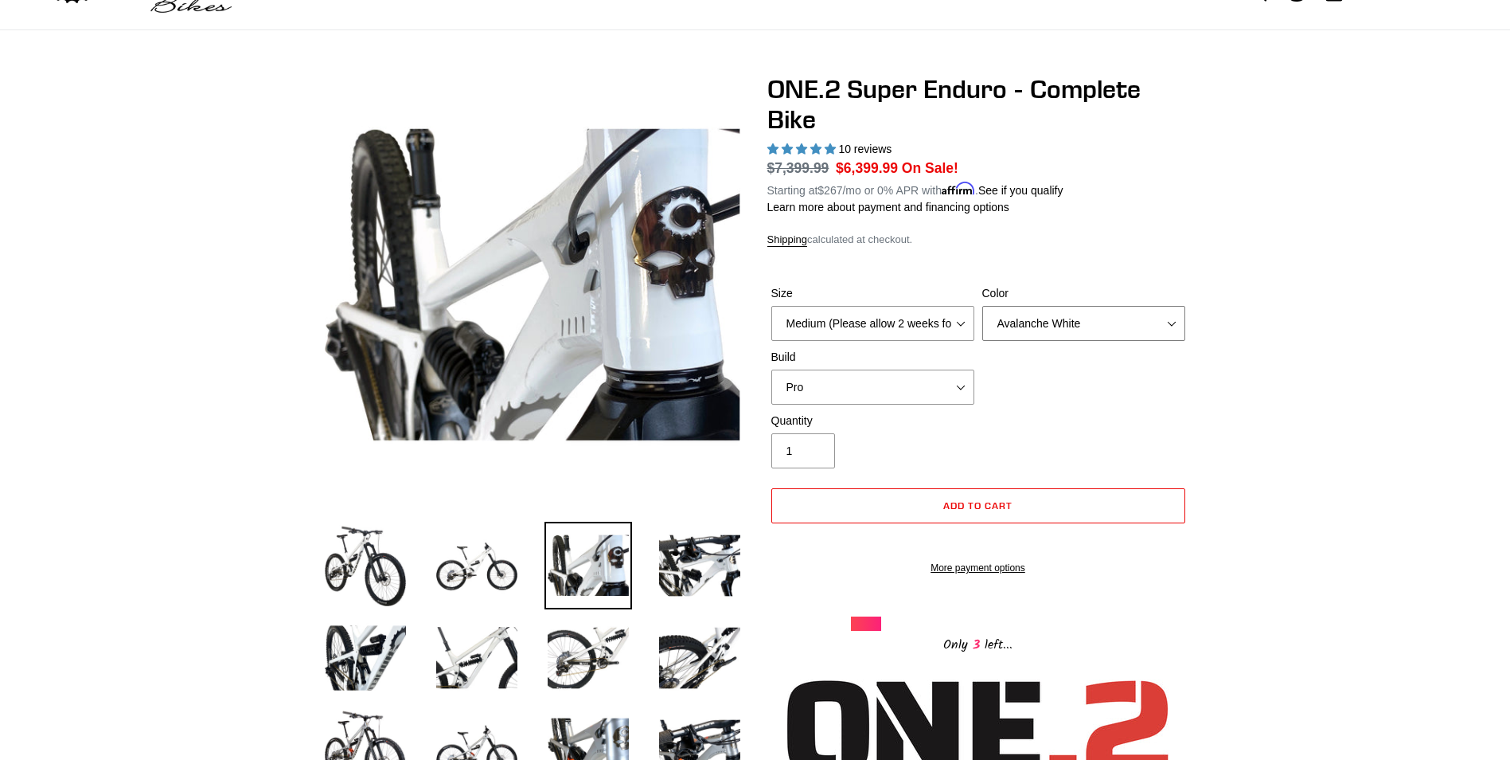
click at [1081, 323] on select "Avalanche White Bentonite Grey" at bounding box center [1084, 323] width 203 height 35
select select "Bentonite Grey"
click at [983, 306] on select "Avalanche White Bentonite Grey" at bounding box center [1084, 323] width 203 height 35
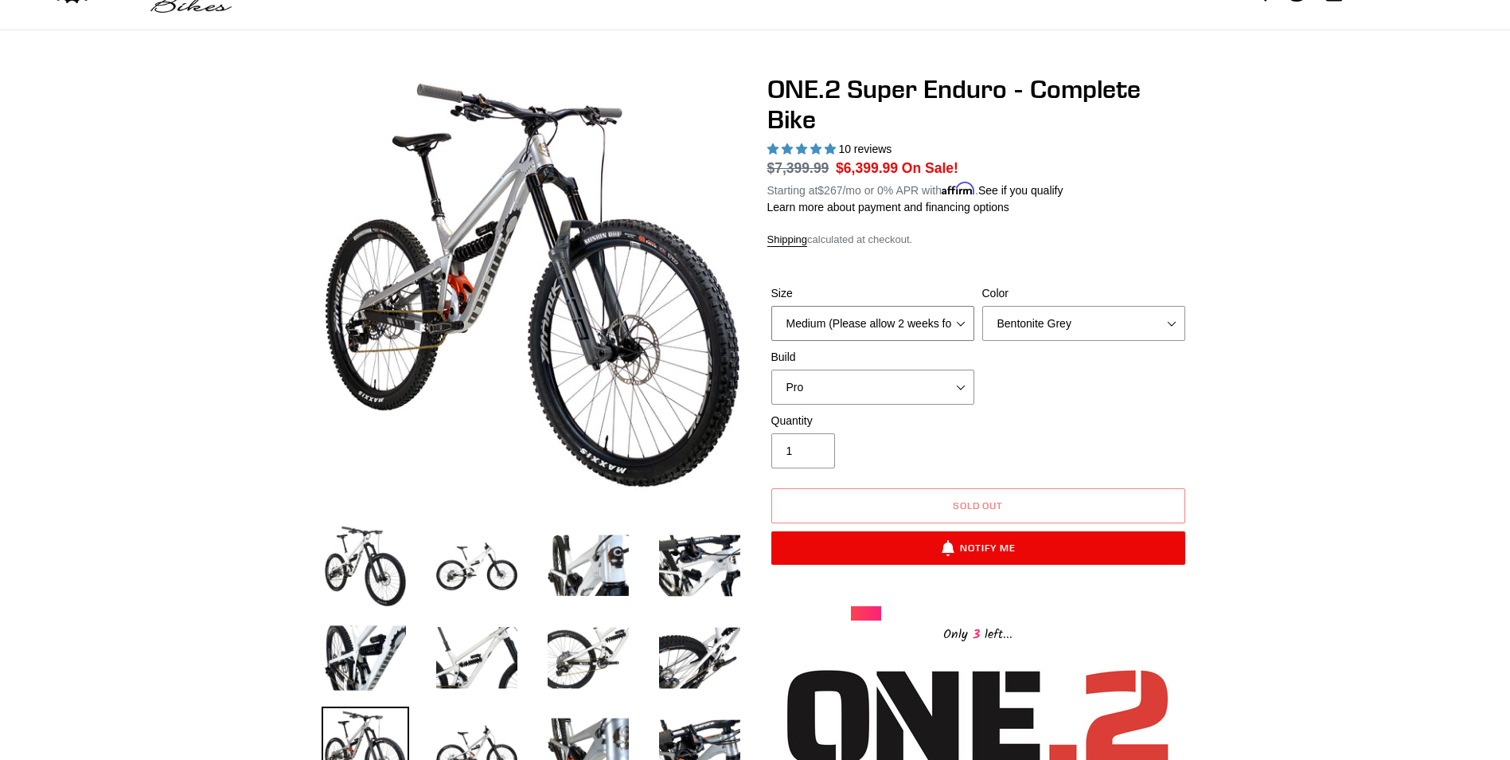
click at [947, 321] on select "Medium (Please allow 2 weeks for delivery) Large (Sold Out)" at bounding box center [873, 323] width 203 height 35
select select "Large (Sold Out)"
click at [772, 306] on select "Medium (Please allow 2 weeks for delivery) Large (Sold Out)" at bounding box center [873, 323] width 203 height 35
click at [1134, 325] on select "Avalanche White Bentonite Grey" at bounding box center [1084, 323] width 203 height 35
select select "Avalanche White"
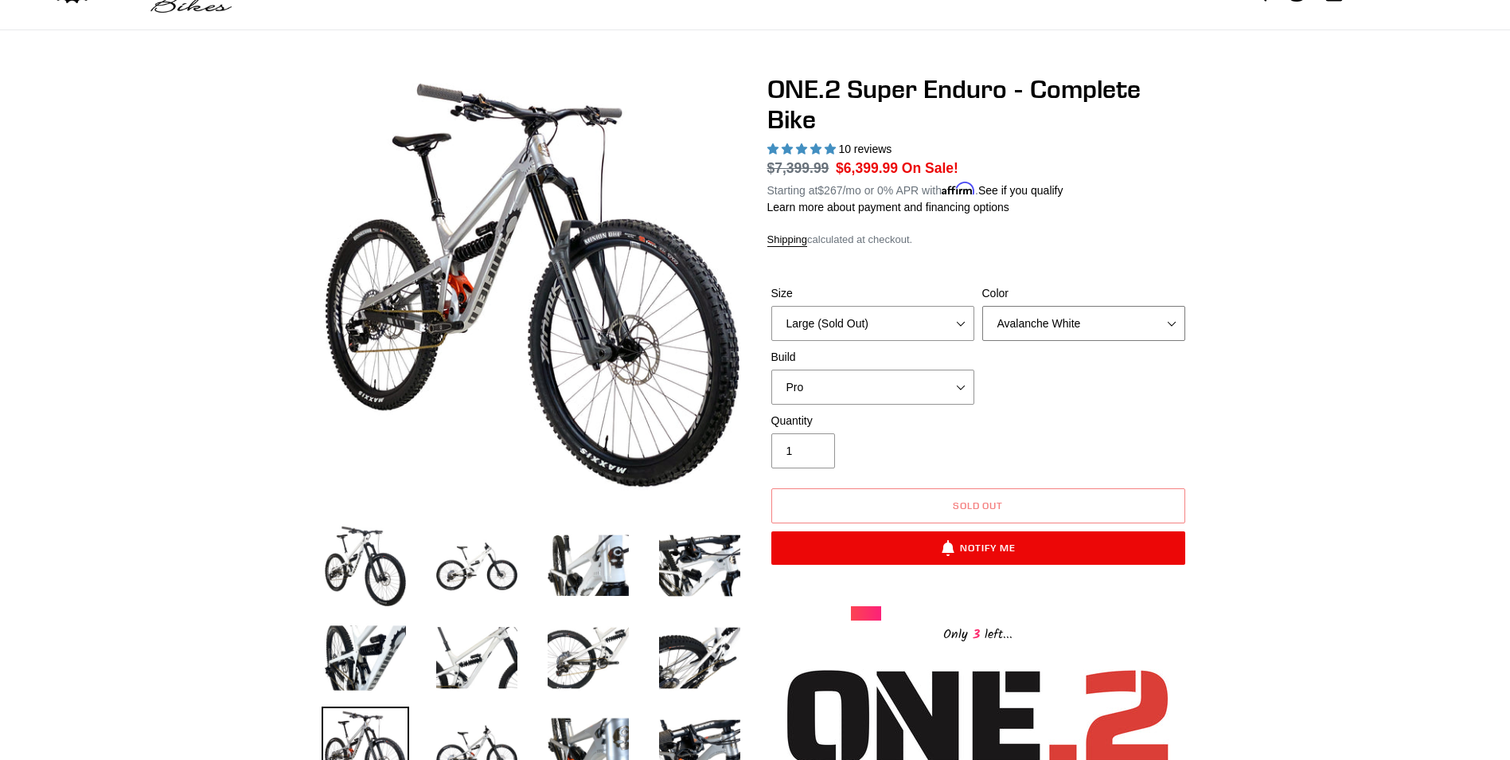
click at [983, 306] on select "Avalanche White Bentonite Grey" at bounding box center [1084, 323] width 203 height 35
